Goal: Find specific page/section: Find specific page/section

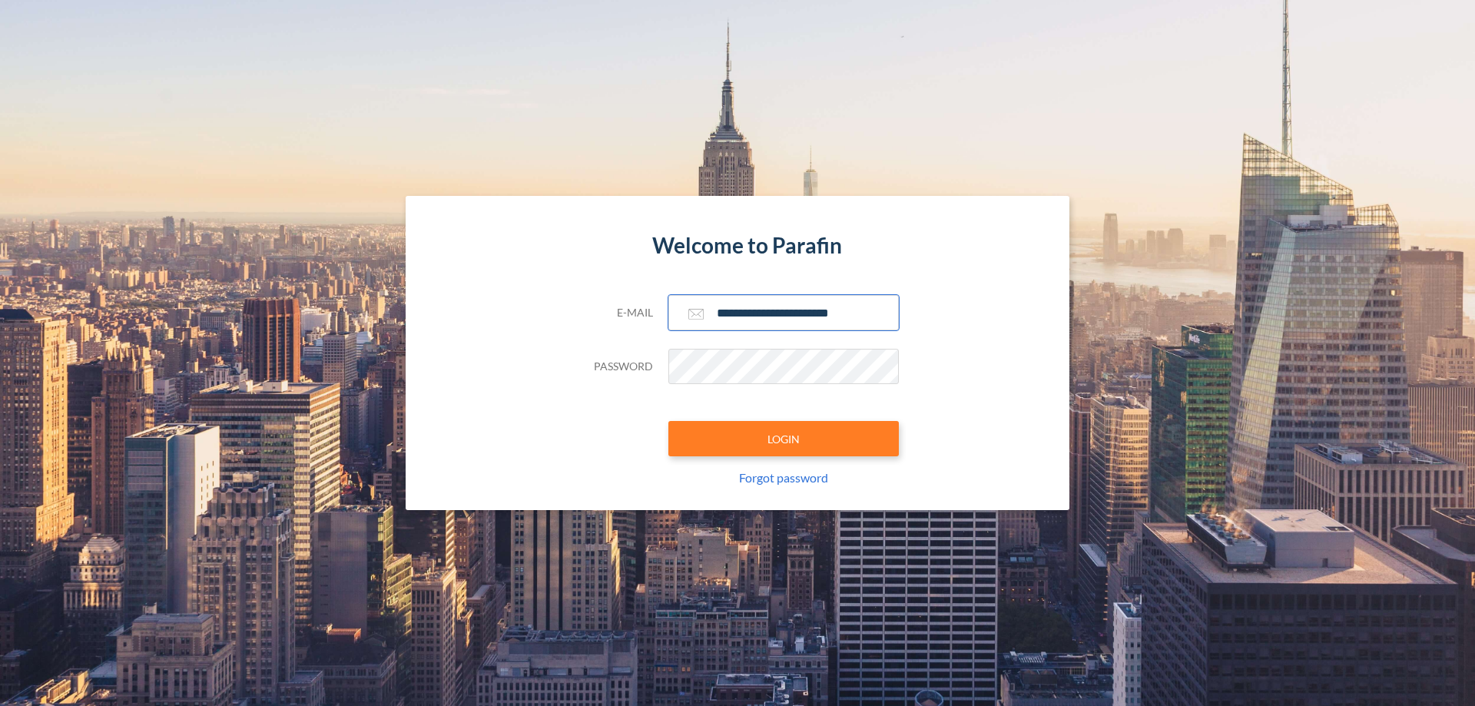
type input "**********"
click at [784, 439] on button "LOGIN" at bounding box center [783, 438] width 230 height 35
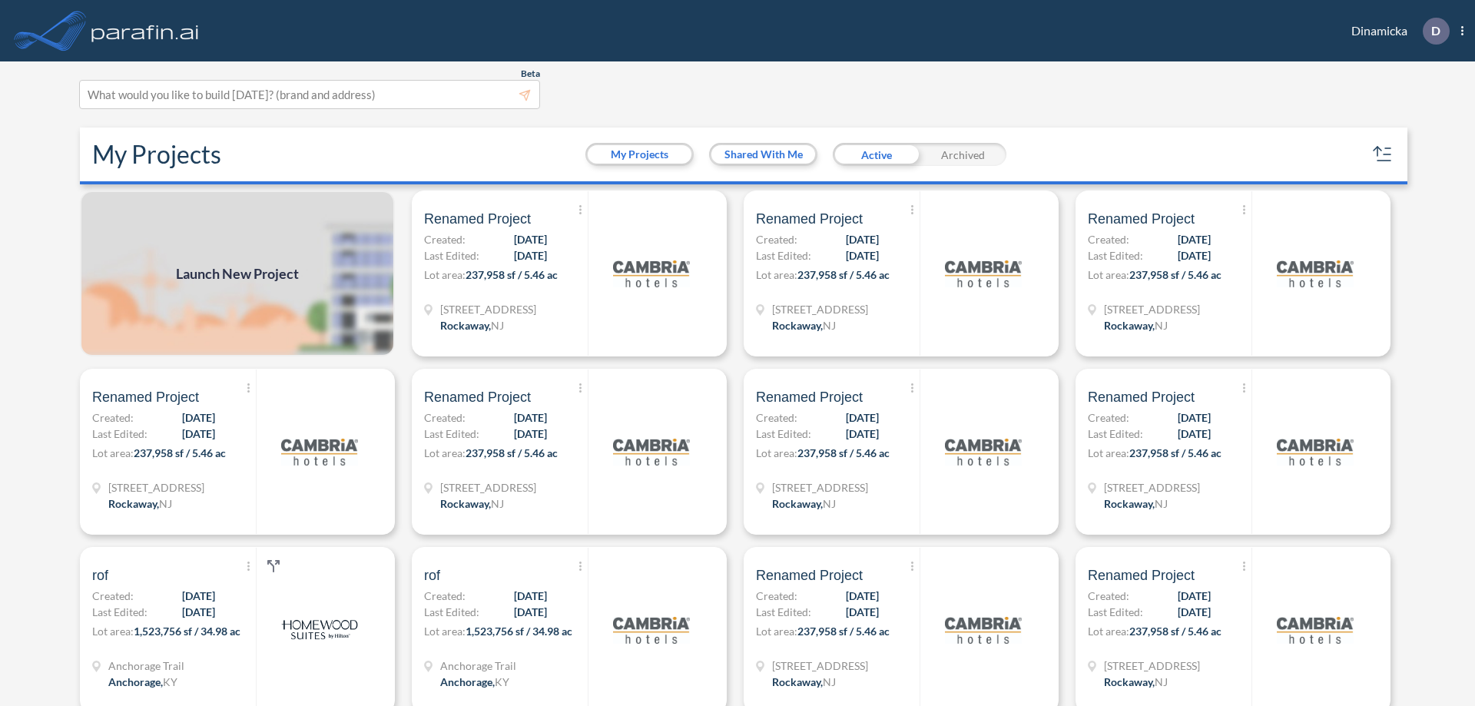
scroll to position [4, 0]
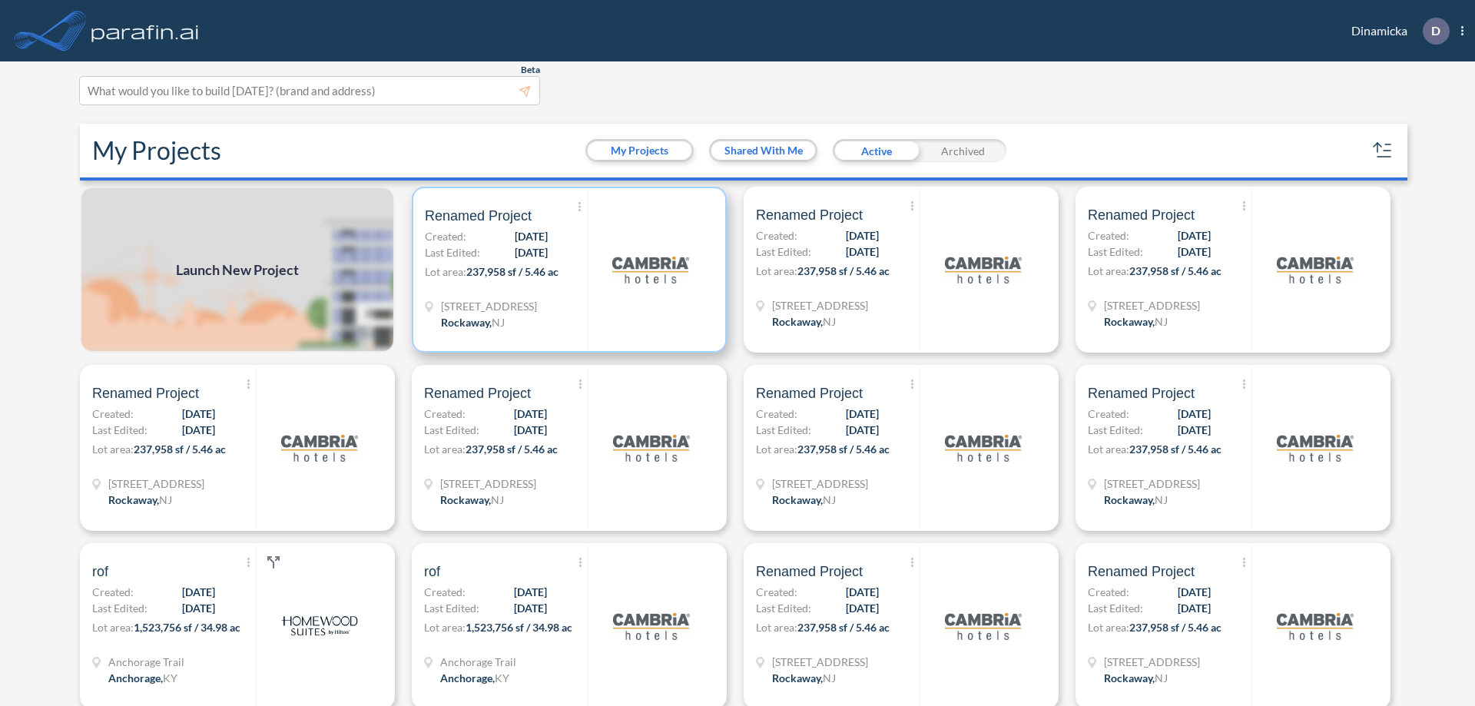
click at [566, 270] on p "Lot area: 237,958 sf / 5.46 ac" at bounding box center [506, 274] width 163 height 22
